Goal: Find specific page/section: Find specific page/section

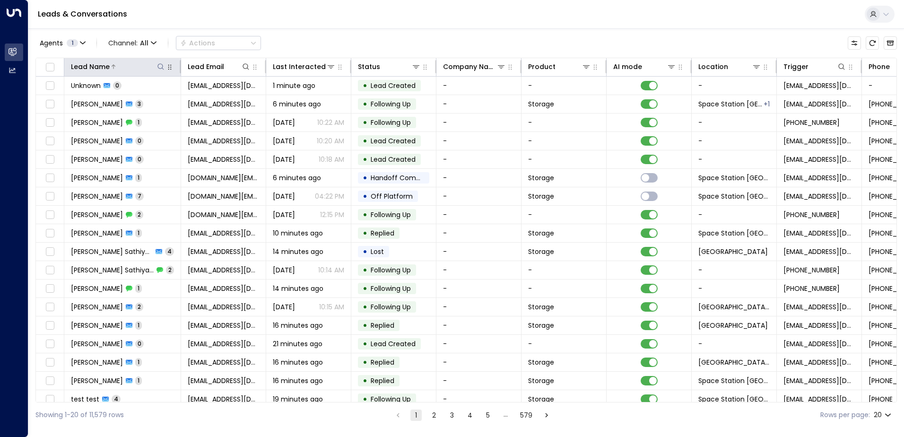
click at [164, 65] on icon at bounding box center [161, 67] width 8 height 8
type input "******"
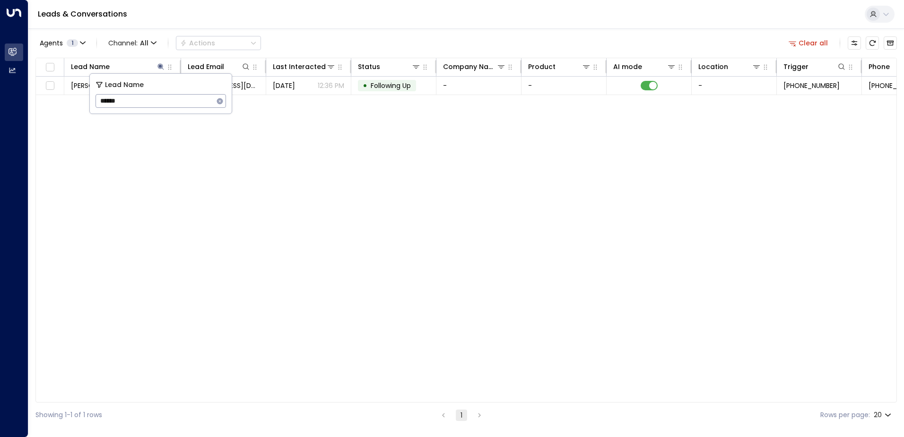
click at [246, 150] on div "Lead Name Lead Email Last Interacted Status Company Name Product AI mode Locati…" at bounding box center [466, 230] width 862 height 345
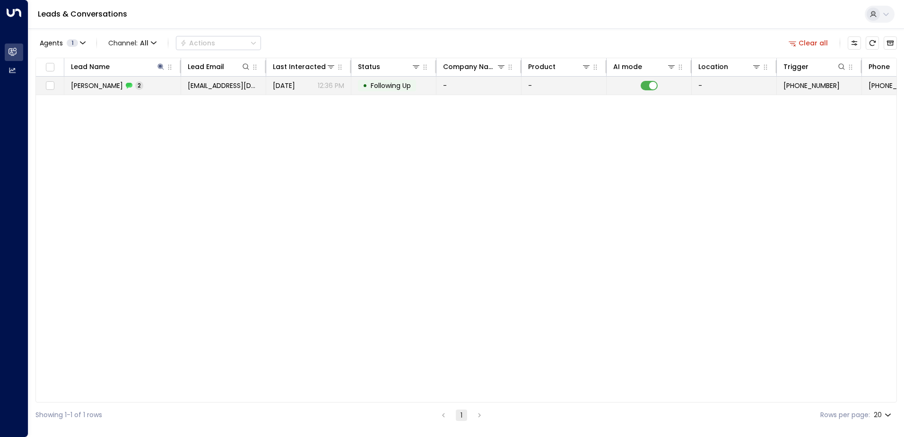
click at [325, 83] on p "12:36 PM" at bounding box center [331, 85] width 26 height 9
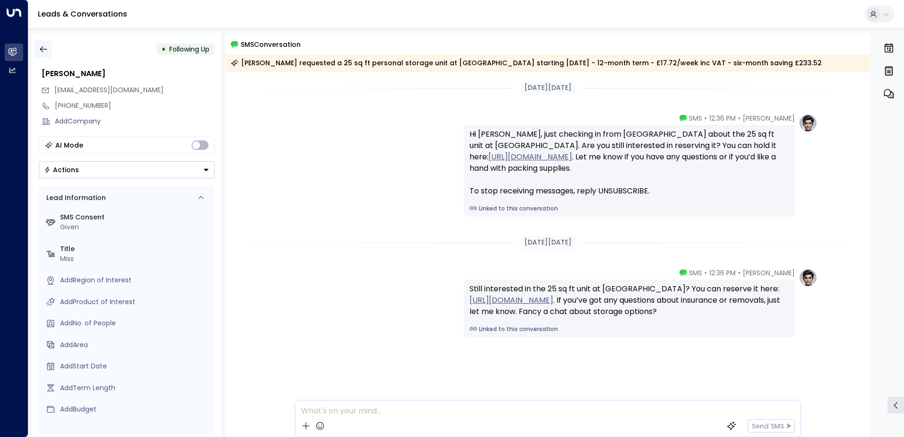
click at [46, 46] on icon "button" at bounding box center [43, 48] width 9 height 9
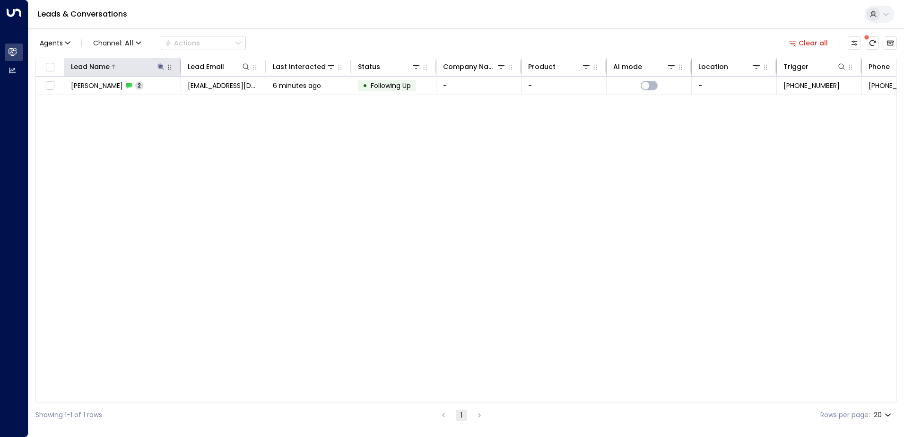
click at [161, 66] on icon at bounding box center [160, 66] width 6 height 6
type input "*"
type input "********"
click at [349, 186] on div "Lead Name Lead Email Last Interacted Status Company Name Product AI mode Locati…" at bounding box center [466, 230] width 862 height 345
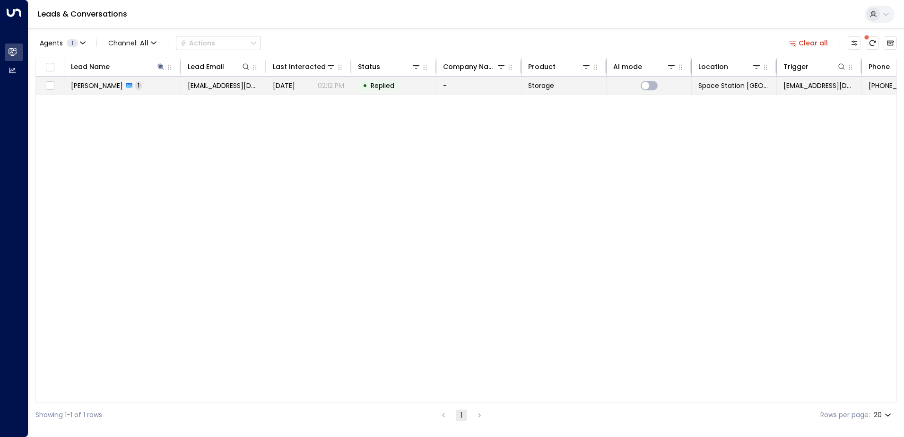
click at [413, 82] on td "• Replied" at bounding box center [393, 86] width 85 height 18
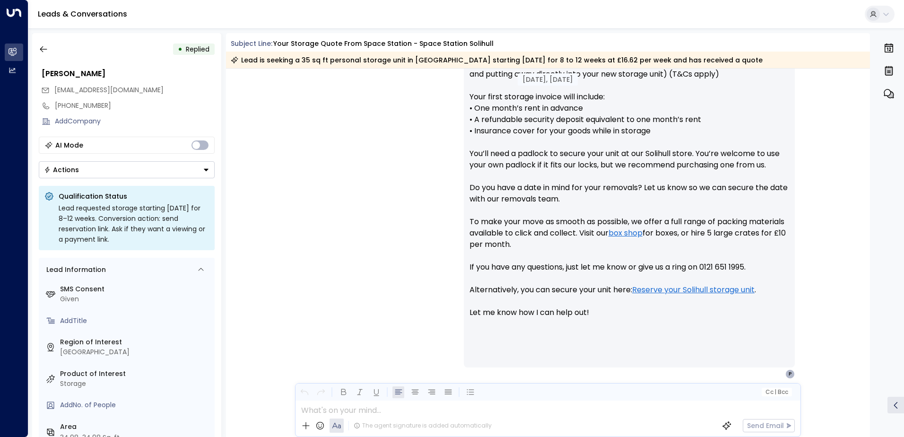
scroll to position [475, 0]
